Goal: Find specific page/section: Find specific page/section

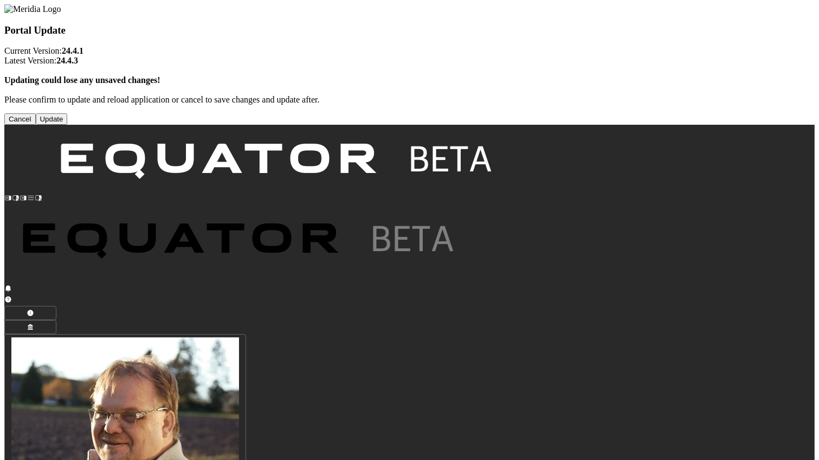
click at [68, 125] on button "Update" at bounding box center [52, 118] width 32 height 11
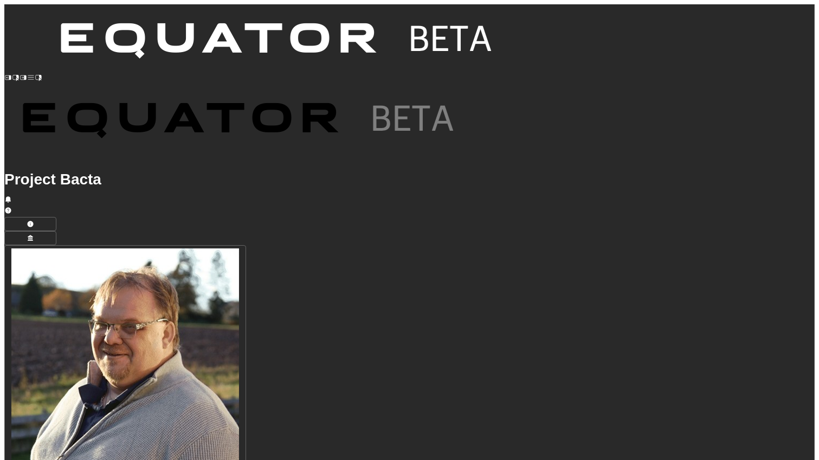
click at [27, 74] on icon at bounding box center [31, 78] width 8 height 8
